Goal: Transaction & Acquisition: Purchase product/service

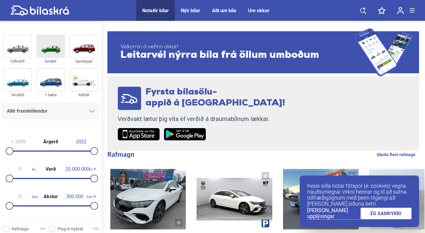
click at [55, 51] on img at bounding box center [50, 46] width 27 height 22
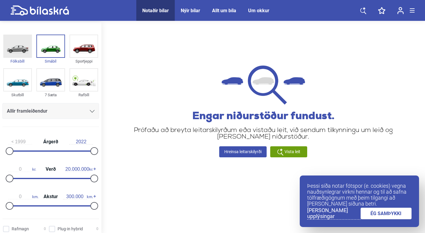
click at [18, 47] on img at bounding box center [17, 46] width 27 height 22
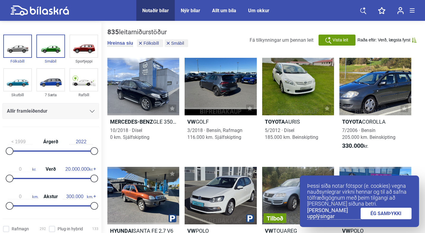
click at [388, 215] on link "ÉG SAMÞYKKI" at bounding box center [385, 214] width 51 height 12
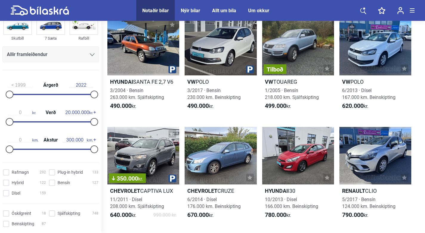
scroll to position [119, 0]
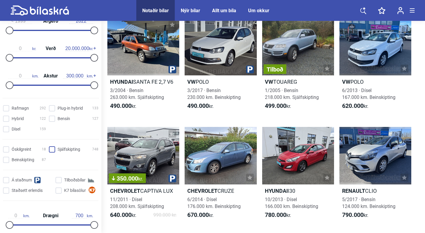
click at [53, 148] on input "Sjálfskipting 748" at bounding box center [74, 150] width 49 height 6
checkbox input "true"
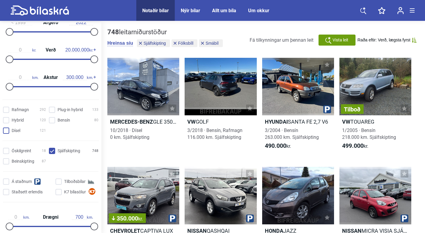
click at [6, 131] on input "Dísel 121" at bounding box center [25, 131] width 43 height 6
checkbox input "true"
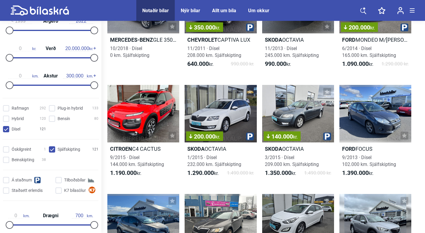
scroll to position [89, 0]
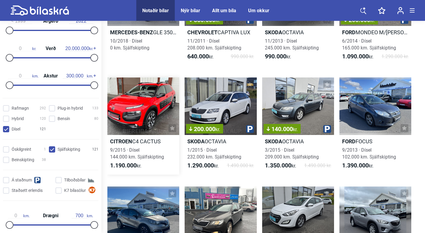
click at [158, 99] on div at bounding box center [143, 106] width 72 height 58
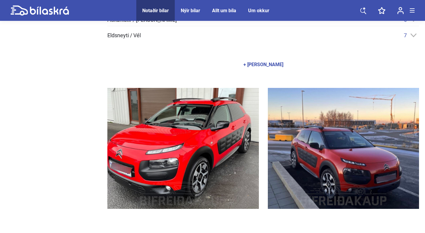
scroll to position [328, 0]
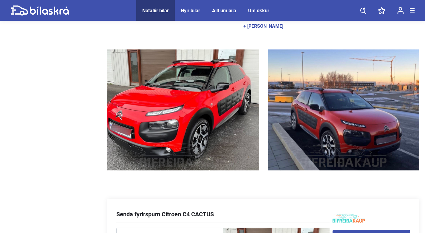
click at [228, 105] on img at bounding box center [182, 109] width 151 height 121
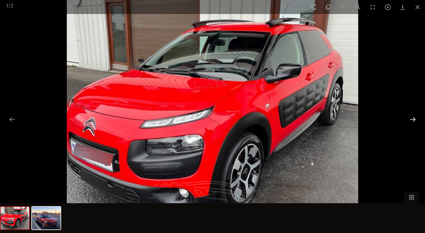
click at [414, 120] on button at bounding box center [412, 120] width 13 height 12
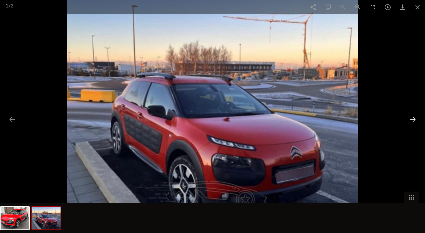
click at [414, 120] on button at bounding box center [412, 120] width 13 height 12
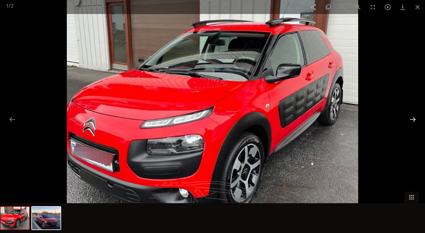
click at [414, 120] on button at bounding box center [412, 120] width 13 height 12
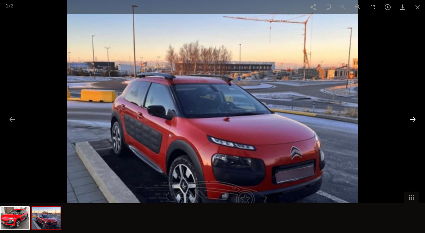
click at [414, 120] on button at bounding box center [412, 120] width 13 height 12
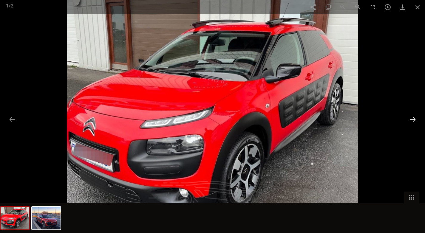
click at [414, 120] on button at bounding box center [412, 120] width 13 height 12
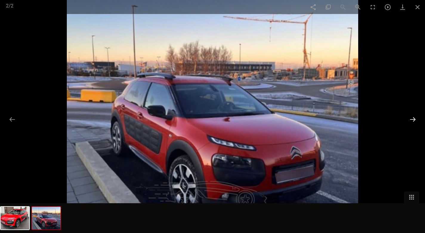
click at [414, 120] on button at bounding box center [412, 120] width 13 height 12
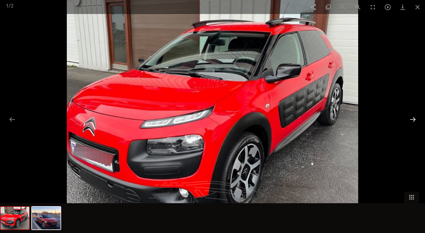
click at [414, 120] on button at bounding box center [412, 120] width 13 height 12
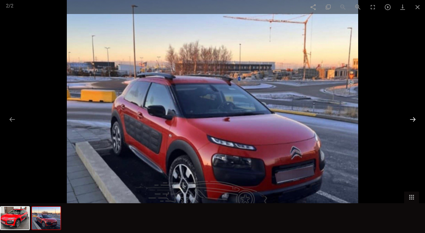
click at [414, 120] on button at bounding box center [412, 120] width 13 height 12
